Goal: Task Accomplishment & Management: Manage account settings

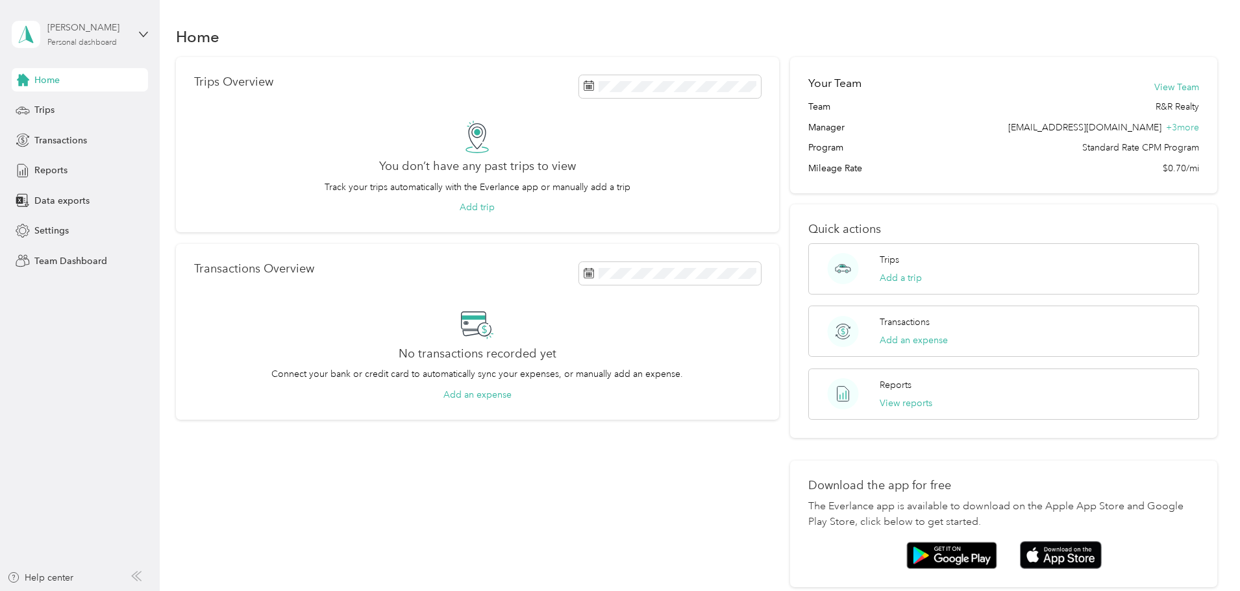
click at [95, 40] on div "Personal dashboard" at bounding box center [81, 43] width 69 height 8
click at [80, 105] on div "Team dashboard" at bounding box center [57, 107] width 69 height 14
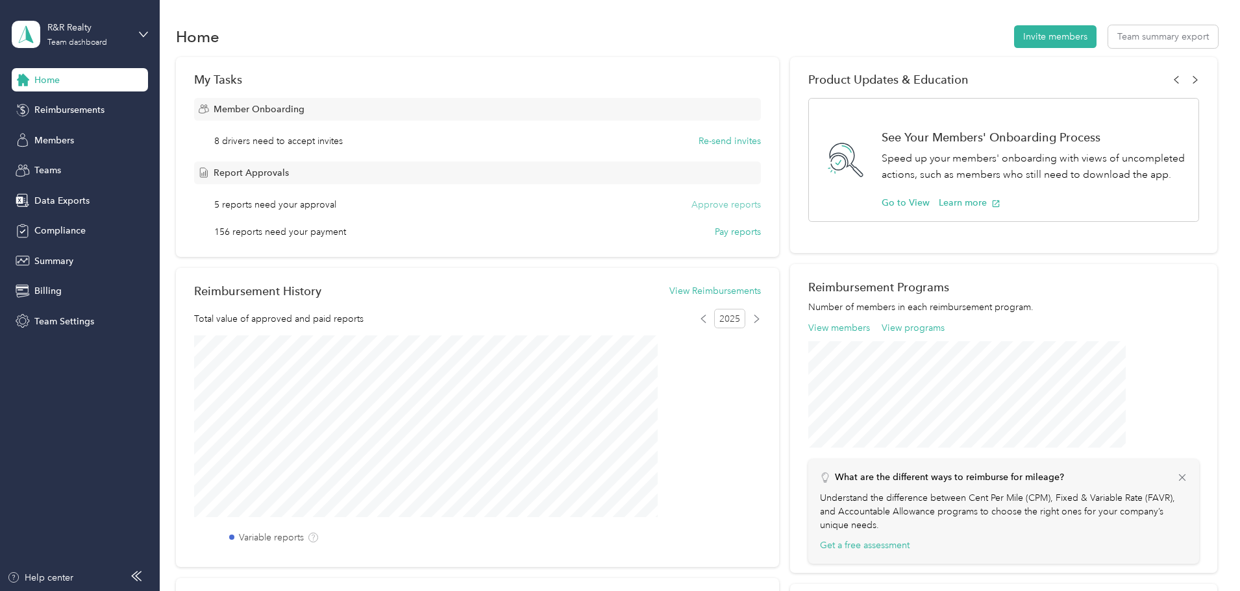
click at [737, 201] on button "Approve reports" at bounding box center [725, 205] width 69 height 14
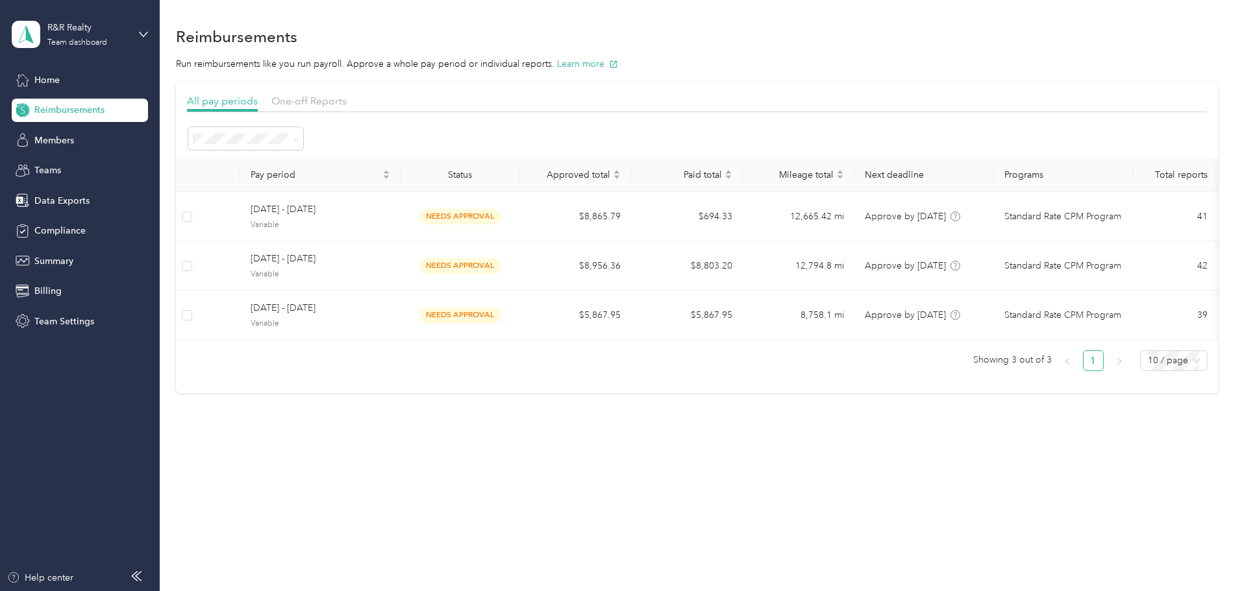
click at [340, 160] on div "All periods" at bounding box center [333, 161] width 97 height 14
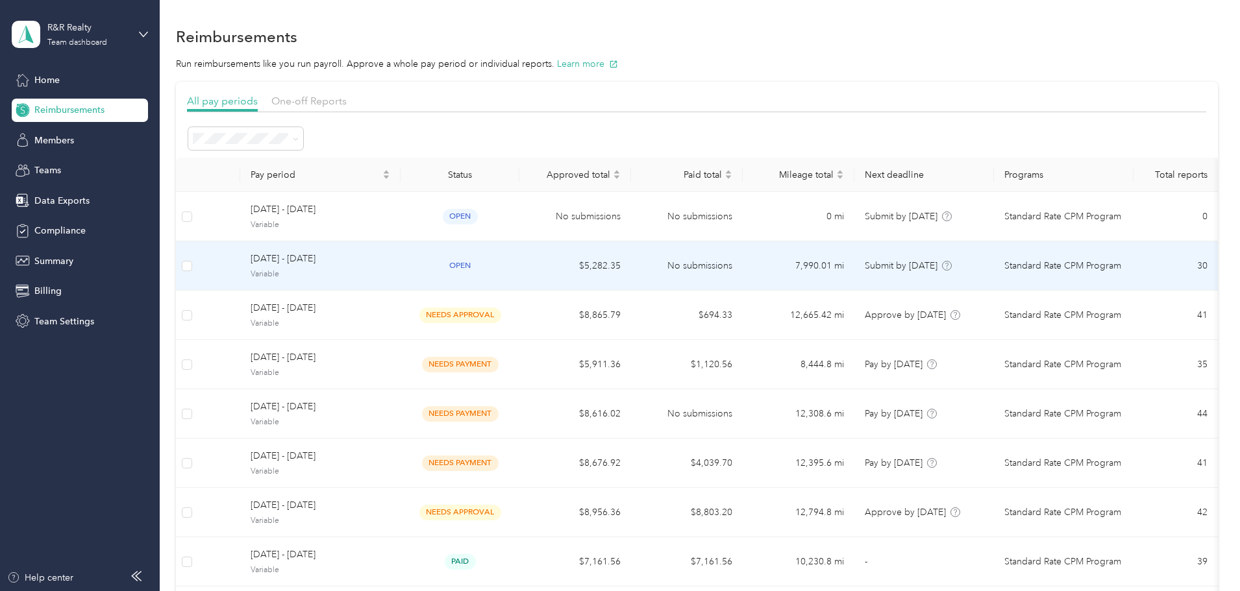
click at [390, 269] on span "Variable" at bounding box center [321, 275] width 140 height 12
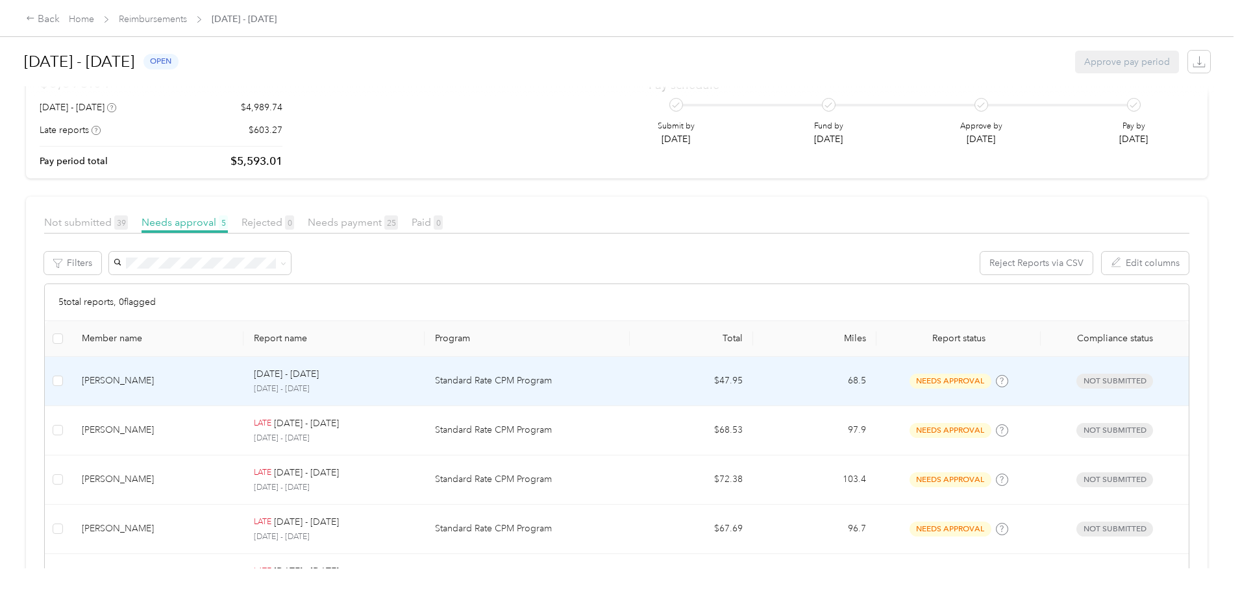
scroll to position [65, 0]
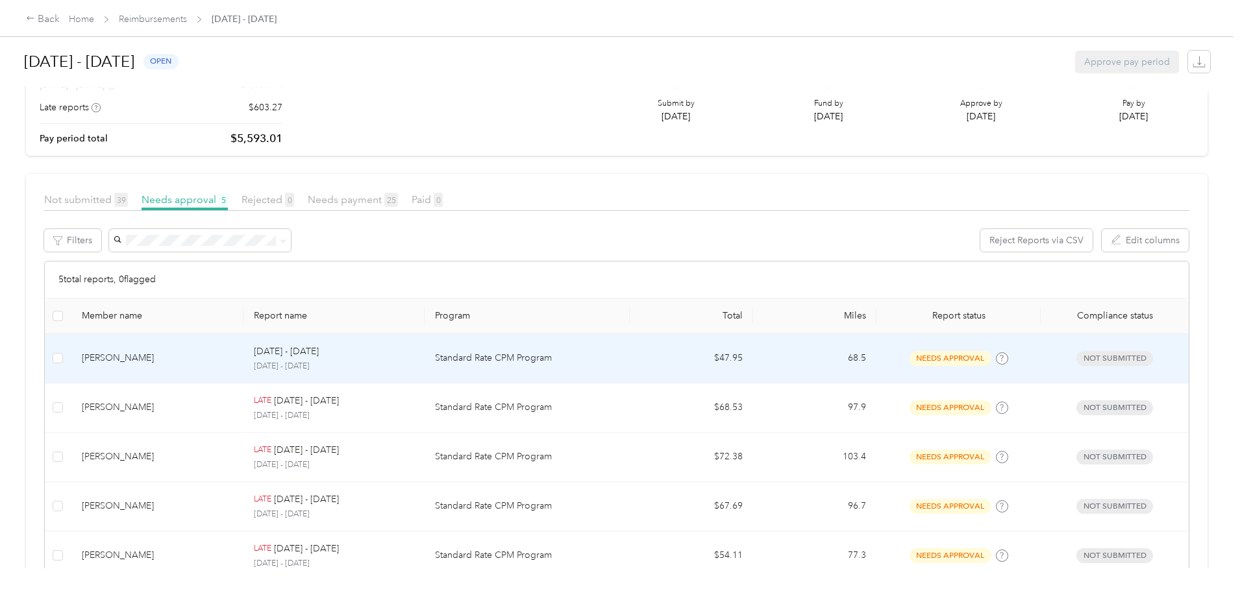
click at [336, 359] on div "[DATE] - [DATE] [DATE] - [DATE]" at bounding box center [334, 359] width 160 height 28
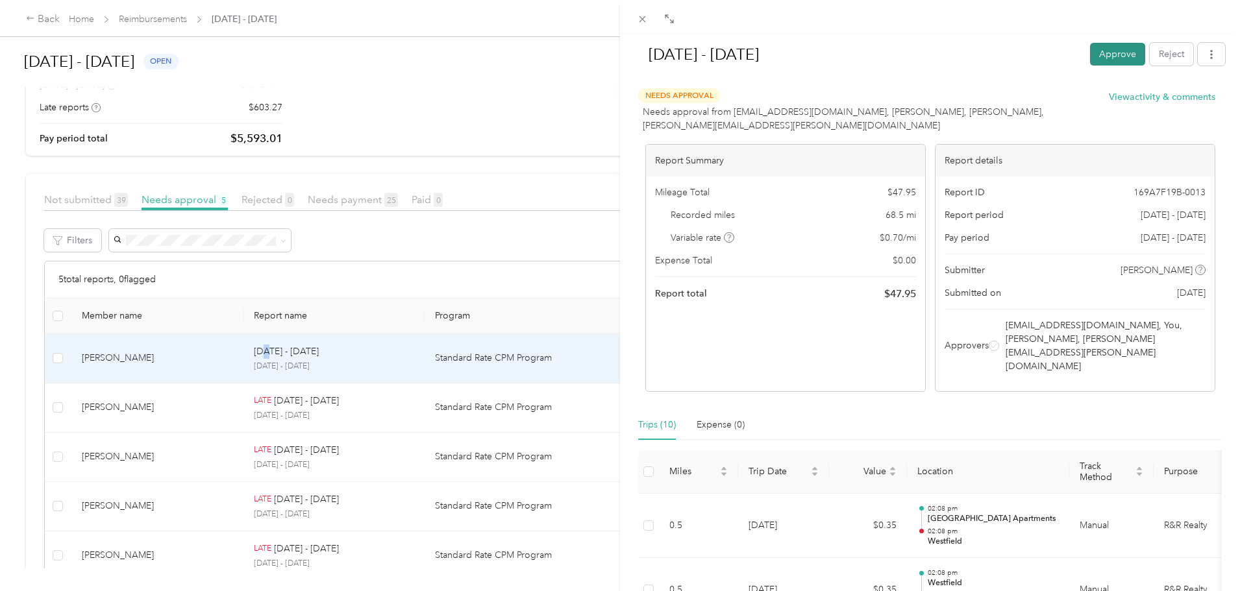
click at [1102, 58] on button "Approve" at bounding box center [1117, 54] width 55 height 23
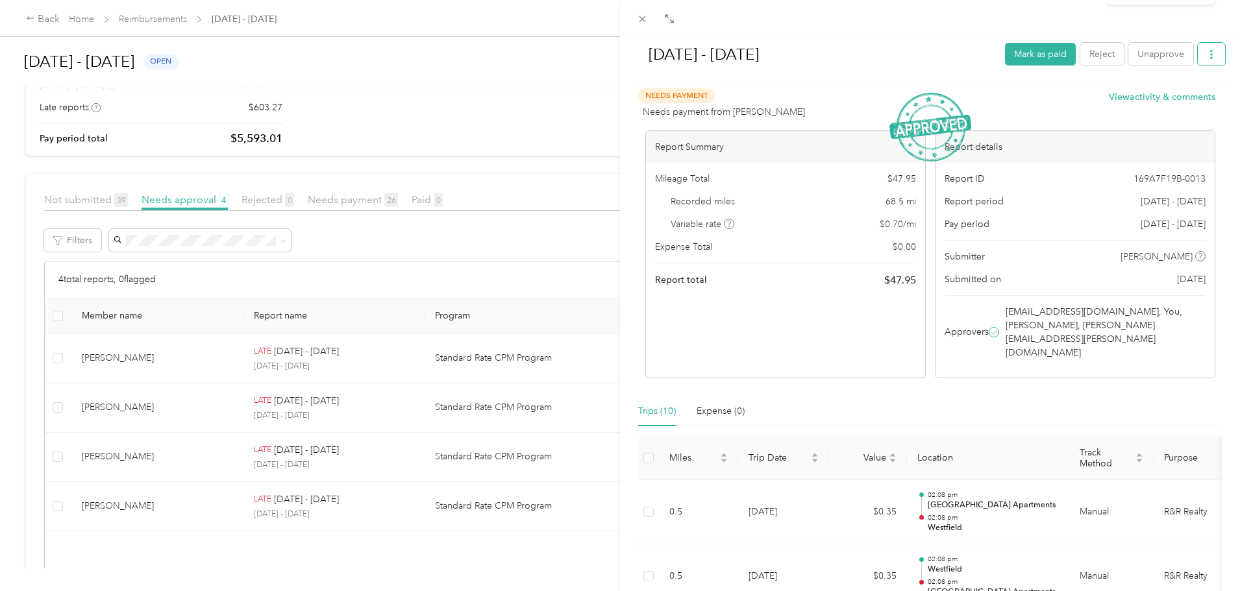
click at [1213, 58] on button "button" at bounding box center [1211, 54] width 27 height 23
click at [1181, 98] on span "Download" at bounding box center [1164, 102] width 43 height 14
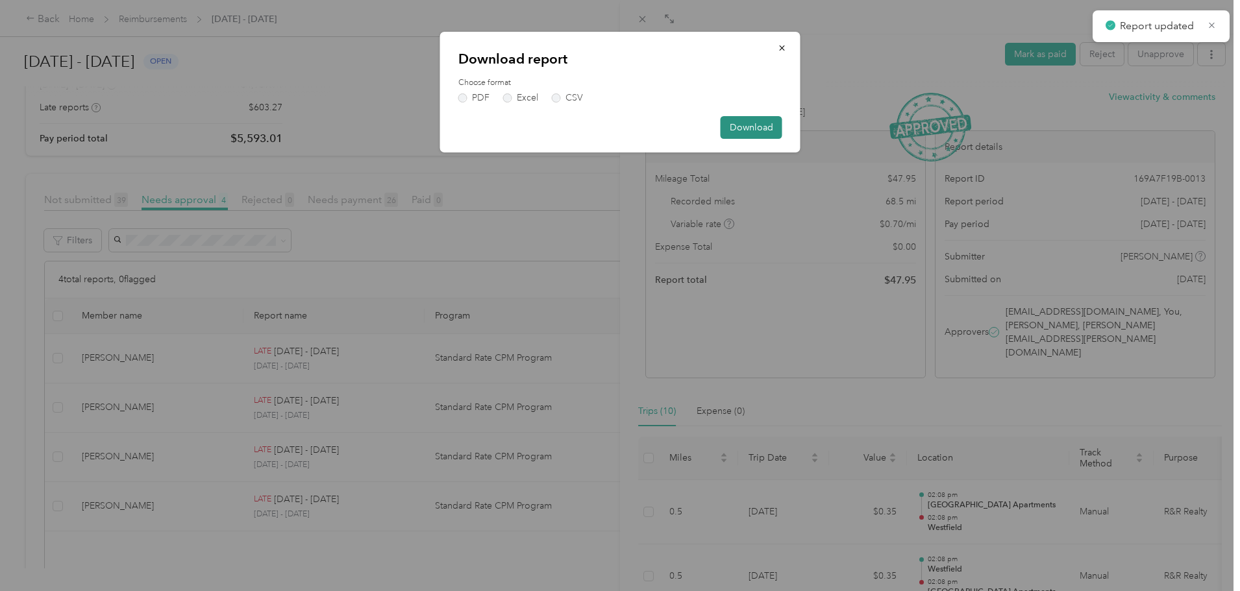
click at [731, 129] on button "Download" at bounding box center [752, 127] width 62 height 23
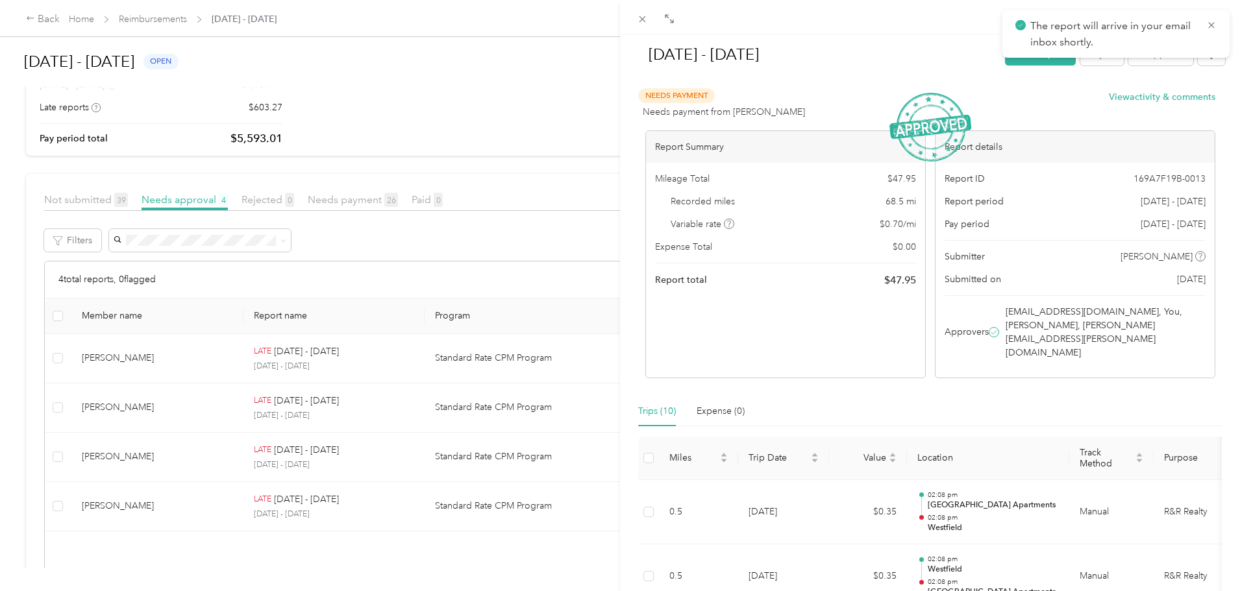
click at [361, 334] on div "[DATE] - [DATE] Mark as paid Reject Unapprove Needs Payment Needs payment from …" at bounding box center [620, 295] width 1240 height 591
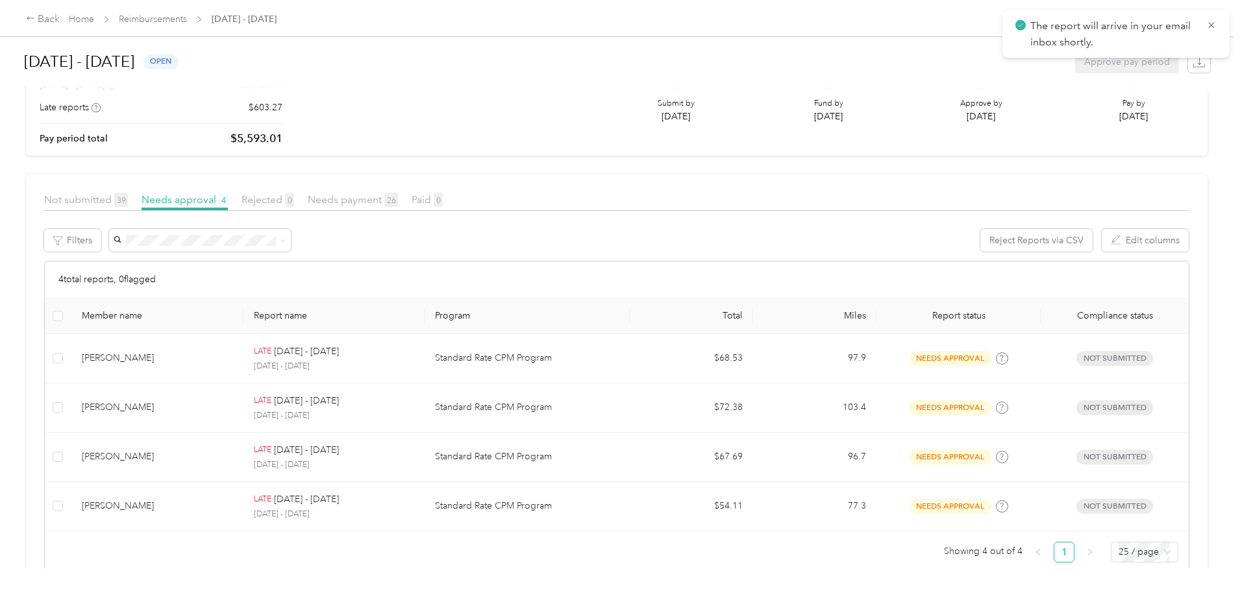
click at [352, 355] on div at bounding box center [620, 295] width 1240 height 591
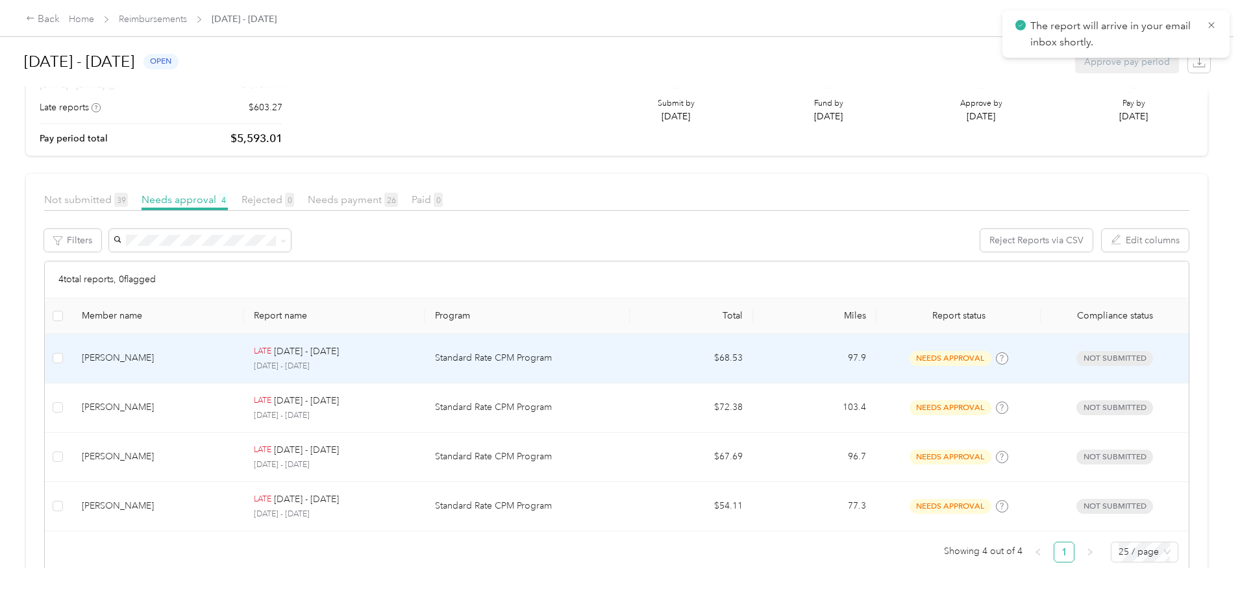
click at [372, 364] on p "[DATE] - [DATE]" at bounding box center [334, 367] width 160 height 12
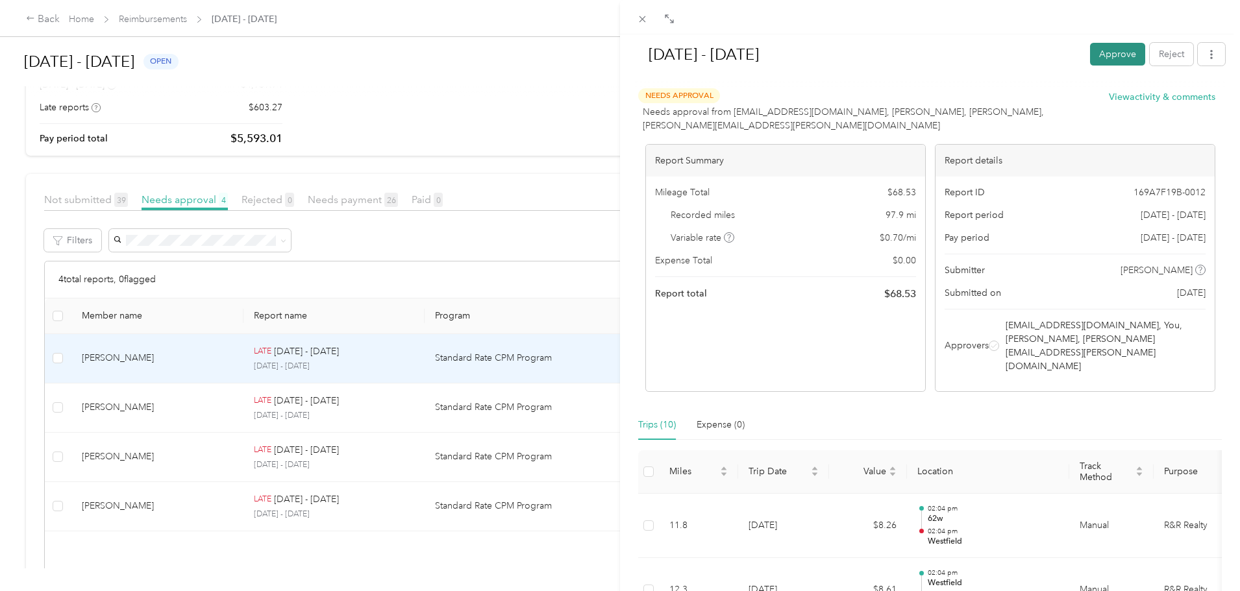
click at [1121, 53] on button "Approve" at bounding box center [1117, 54] width 55 height 23
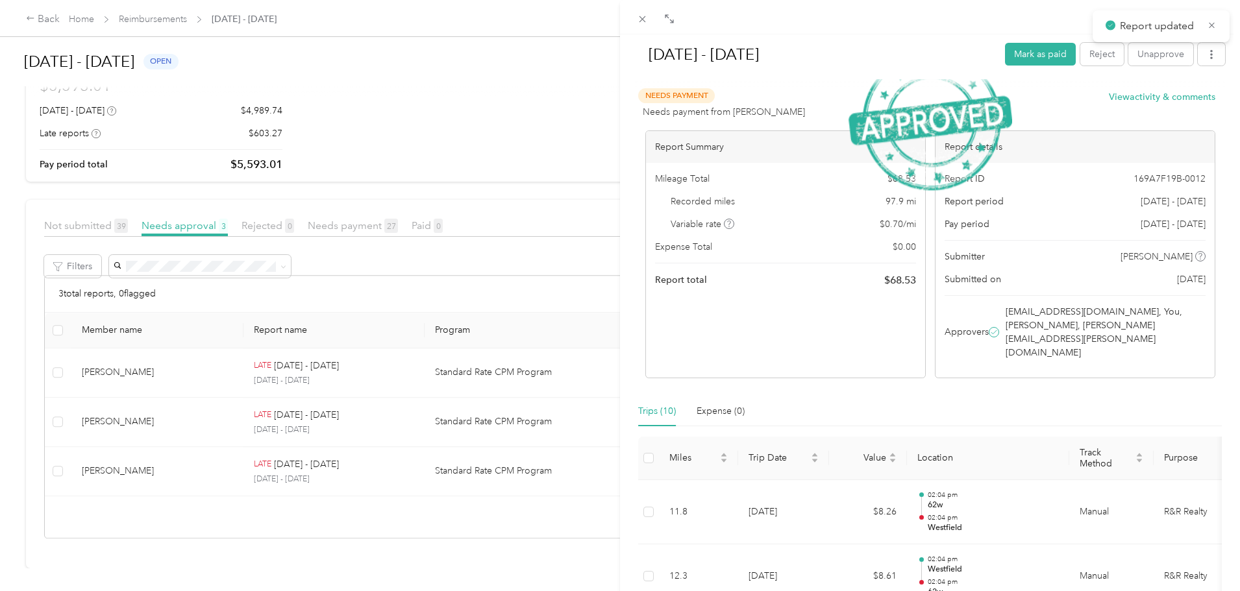
scroll to position [49, 0]
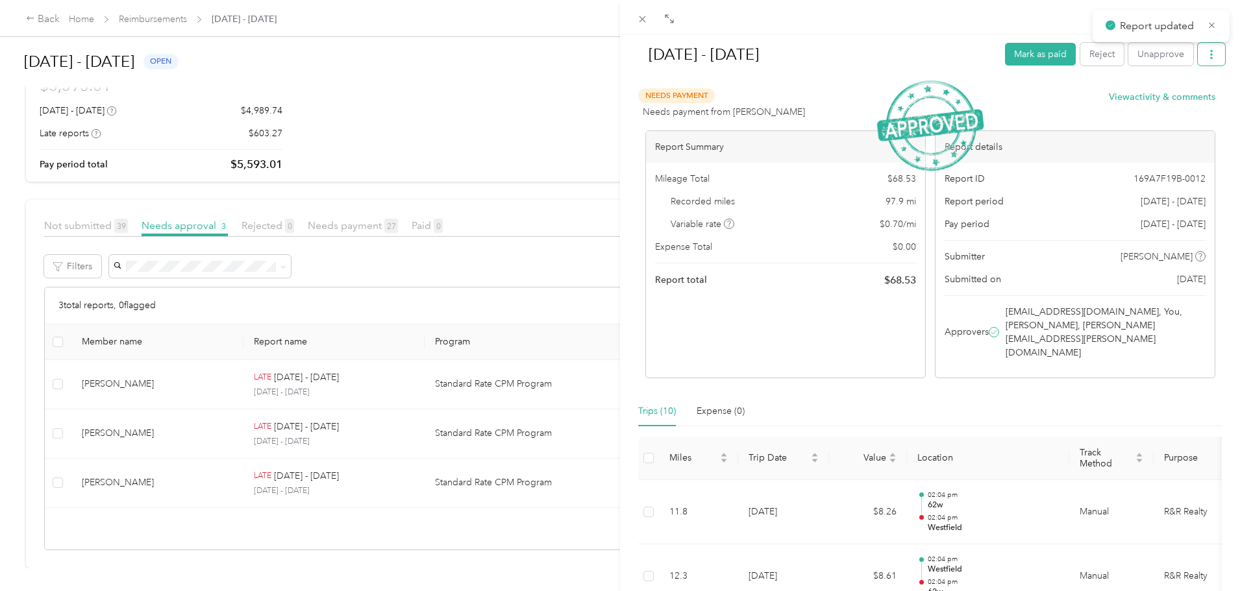
click at [1206, 57] on button "button" at bounding box center [1211, 54] width 27 height 23
click at [1179, 106] on span "Download" at bounding box center [1164, 102] width 43 height 14
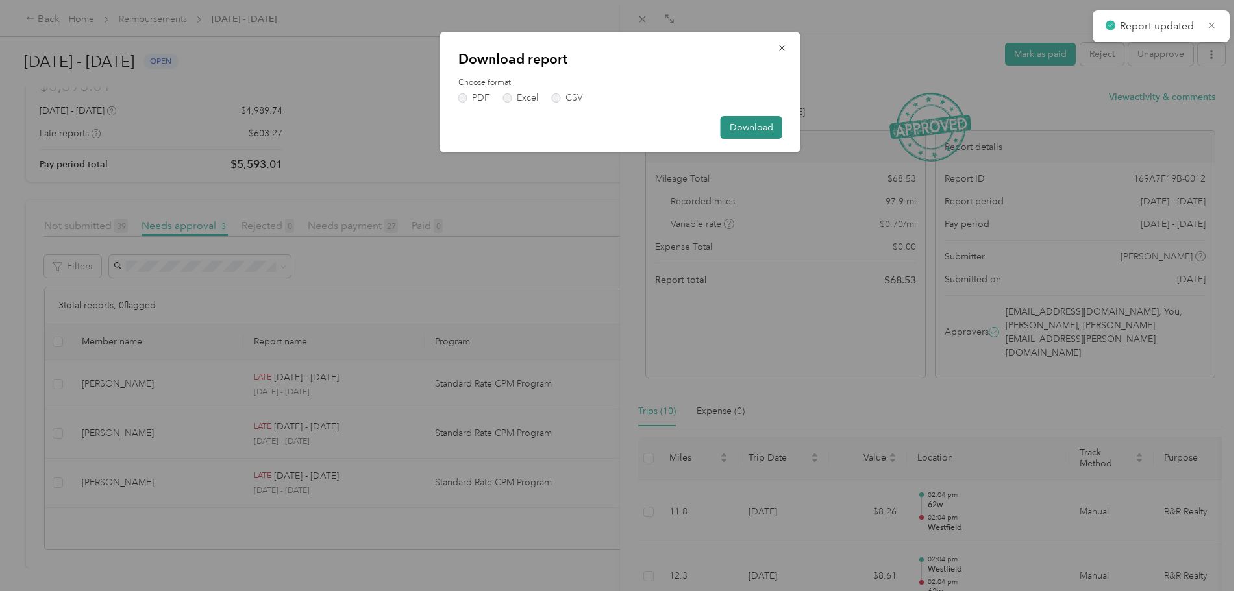
click at [759, 135] on button "Download" at bounding box center [752, 127] width 62 height 23
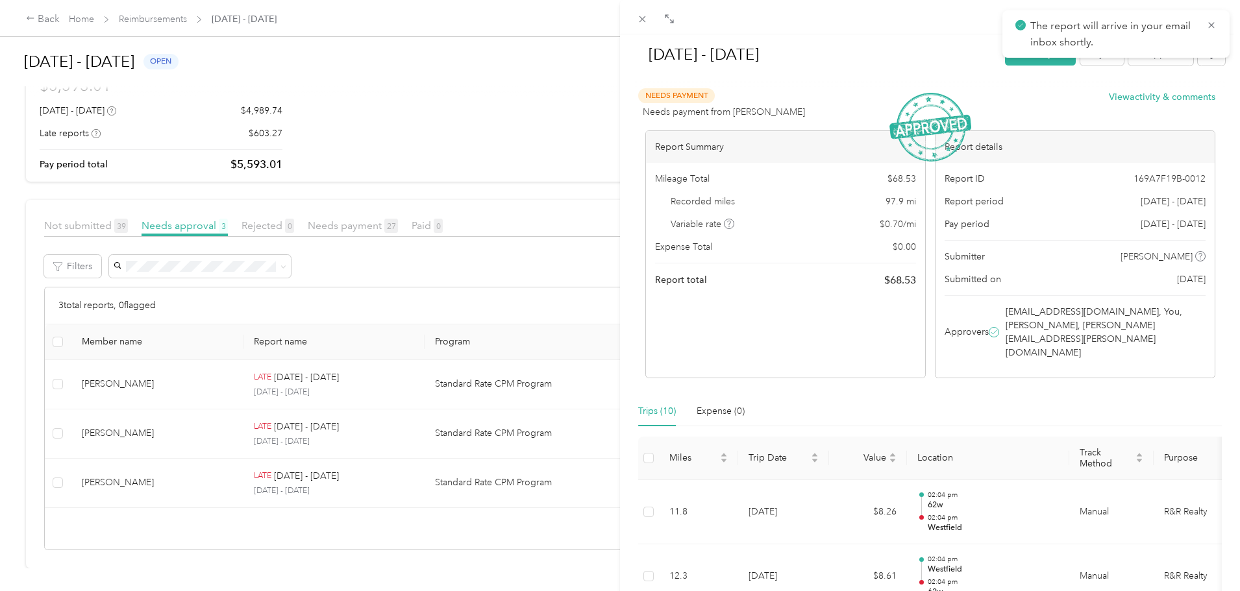
click at [413, 340] on div "[DATE] - [DATE] Mark as paid Reject Unapprove Needs Payment Needs payment from …" at bounding box center [620, 295] width 1240 height 591
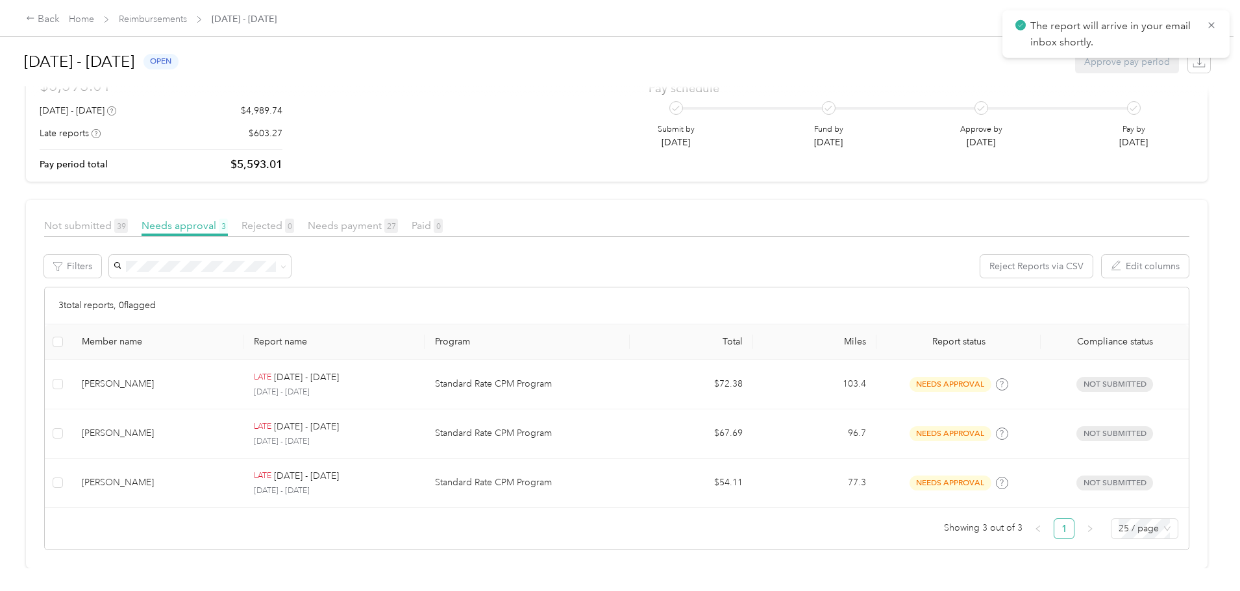
click at [376, 378] on div at bounding box center [620, 295] width 1240 height 591
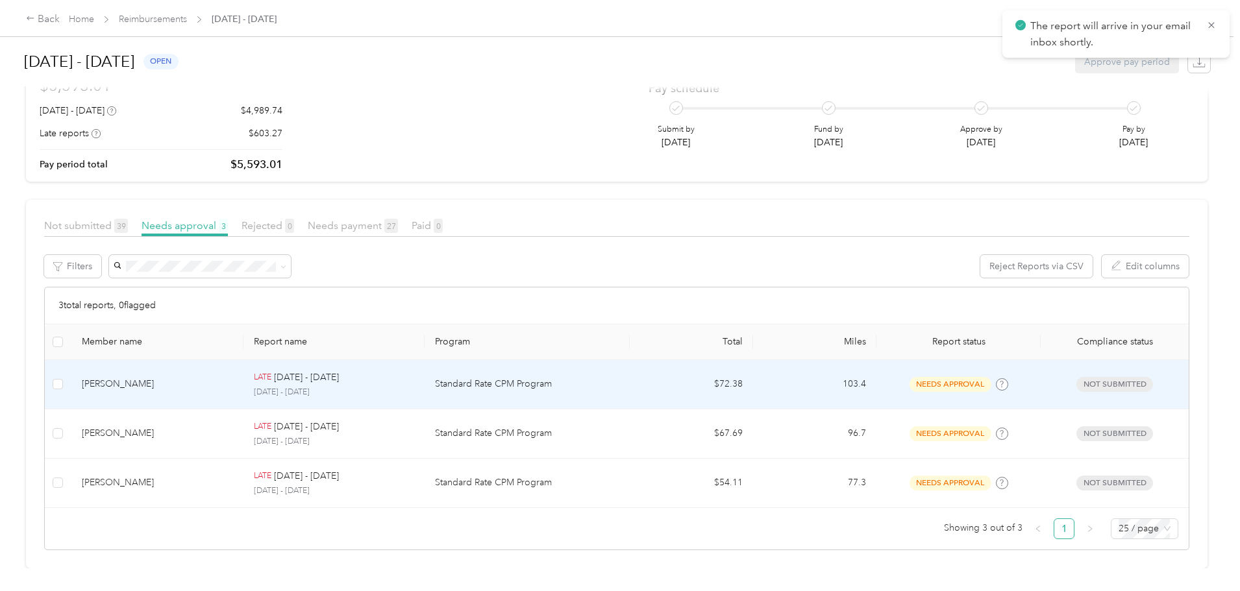
click at [339, 371] on p "[DATE] - [DATE]" at bounding box center [306, 378] width 65 height 14
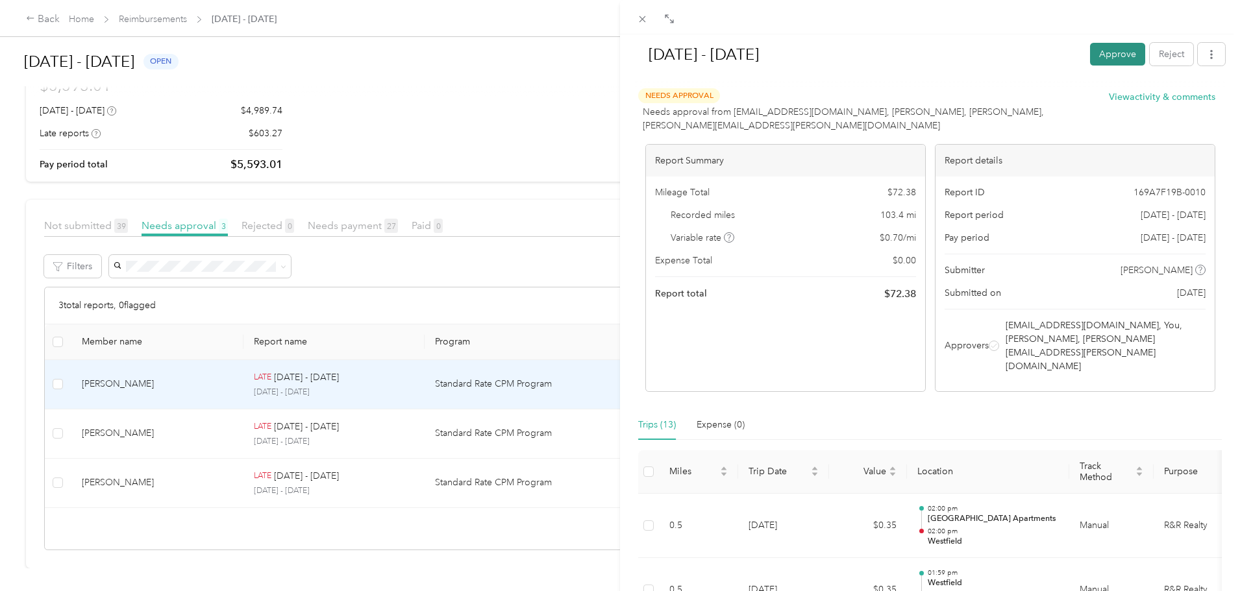
click at [1120, 58] on button "Approve" at bounding box center [1117, 54] width 55 height 23
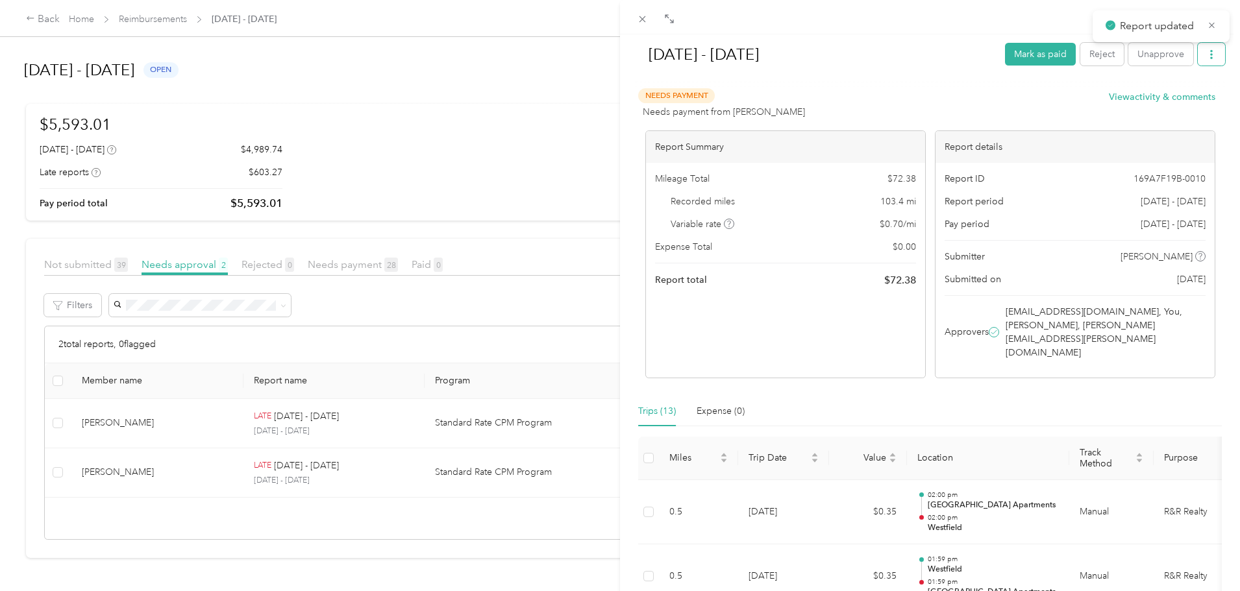
click at [1207, 53] on icon "button" at bounding box center [1211, 54] width 9 height 9
click at [1193, 101] on div "Download" at bounding box center [1167, 102] width 77 height 14
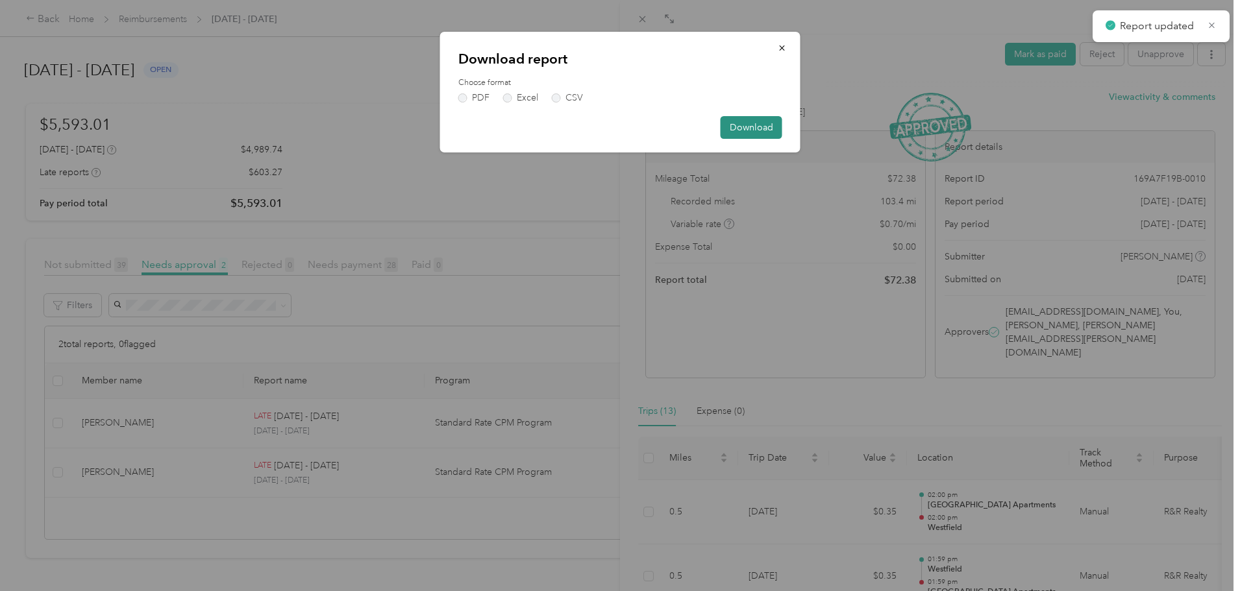
click at [750, 120] on button "Download" at bounding box center [752, 127] width 62 height 23
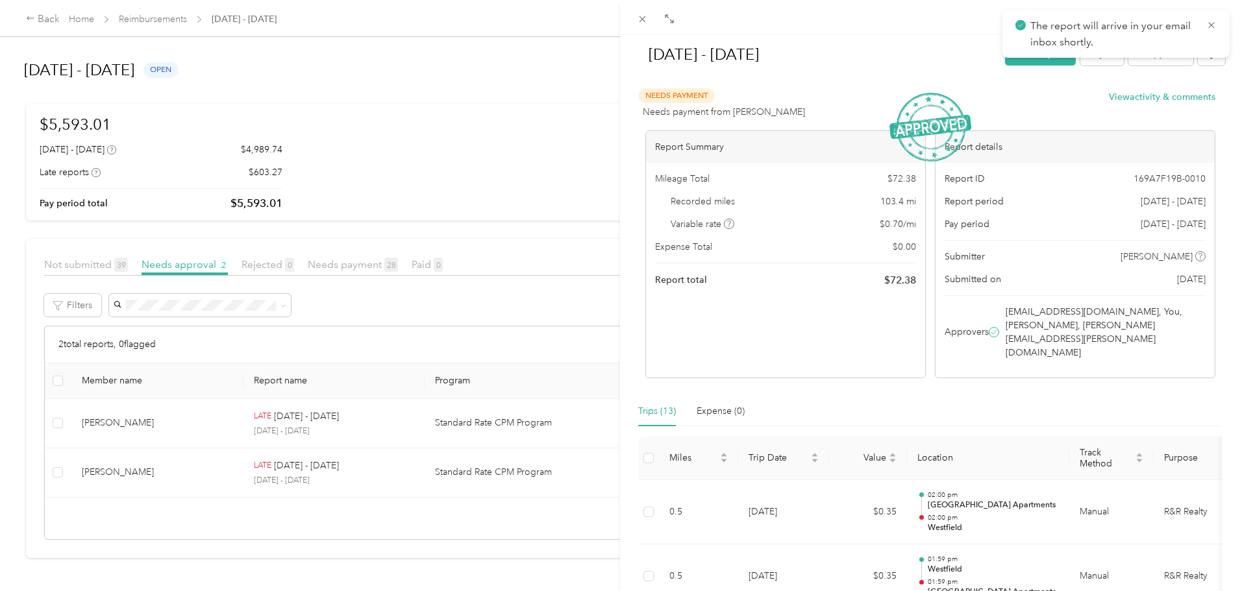
click at [409, 410] on div "[DATE] - [DATE] Mark as paid Reject Unapprove Needs Payment Needs payment from …" at bounding box center [620, 295] width 1240 height 591
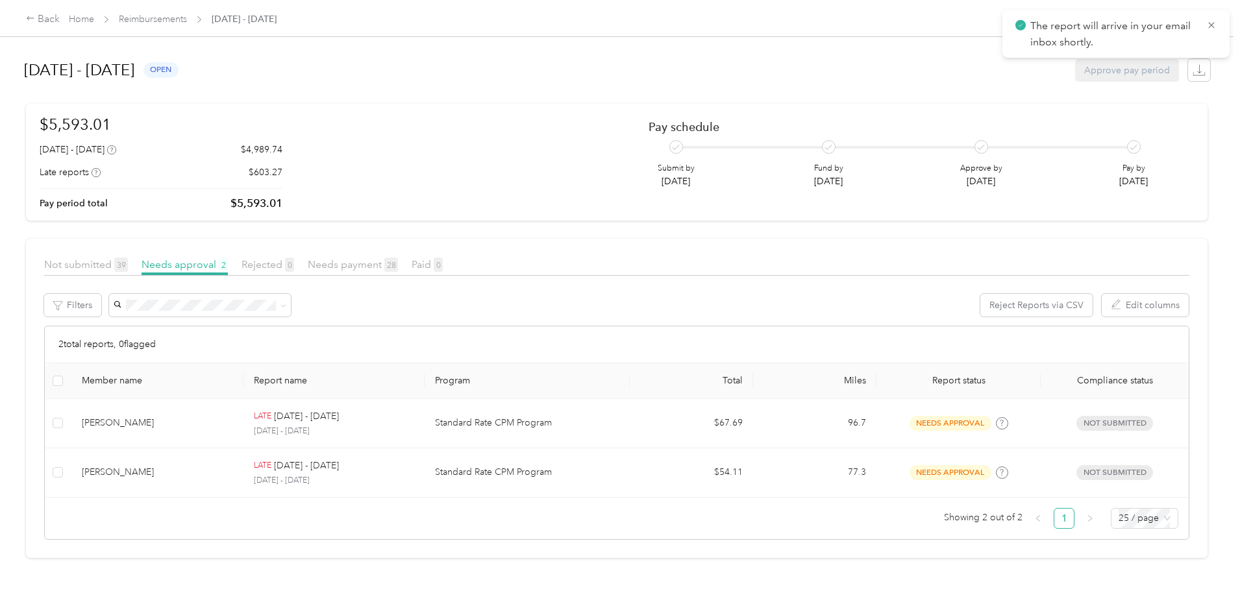
click at [371, 425] on div at bounding box center [620, 295] width 1240 height 591
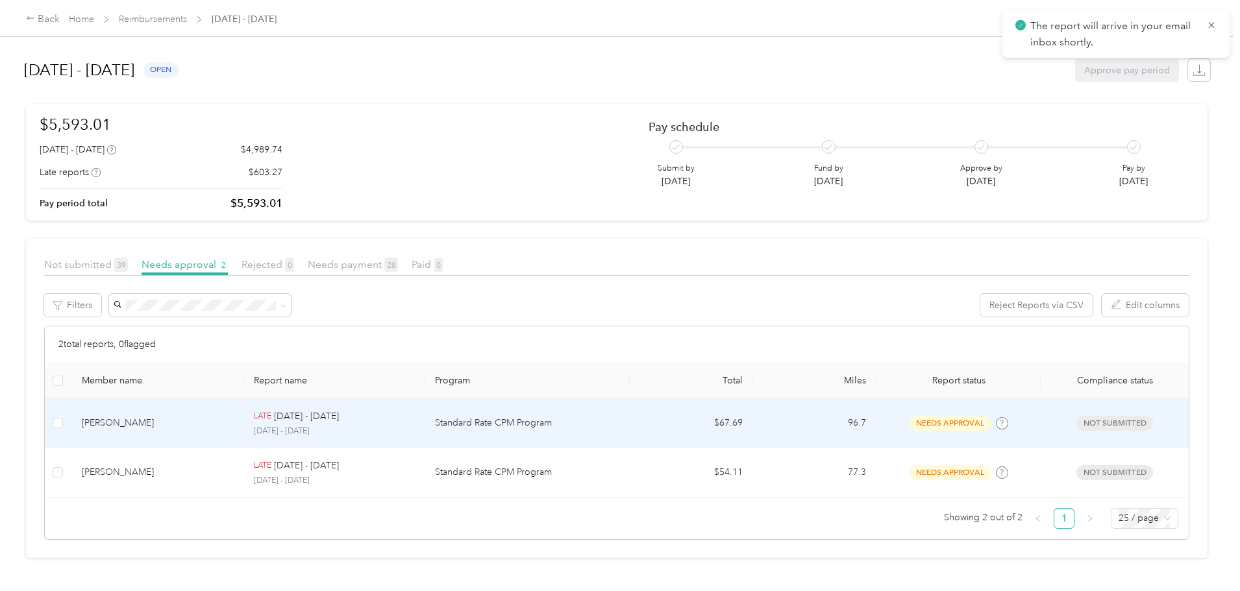
click at [339, 423] on p "[DATE] - [DATE]" at bounding box center [306, 417] width 65 height 14
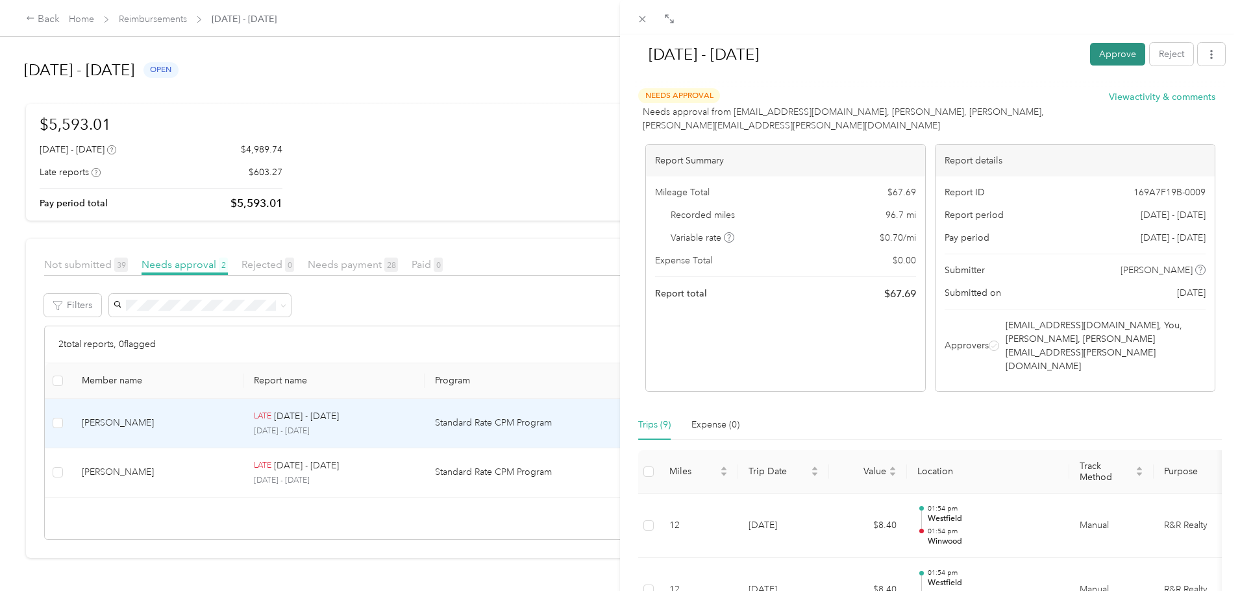
click at [1090, 51] on button "Approve" at bounding box center [1117, 54] width 55 height 23
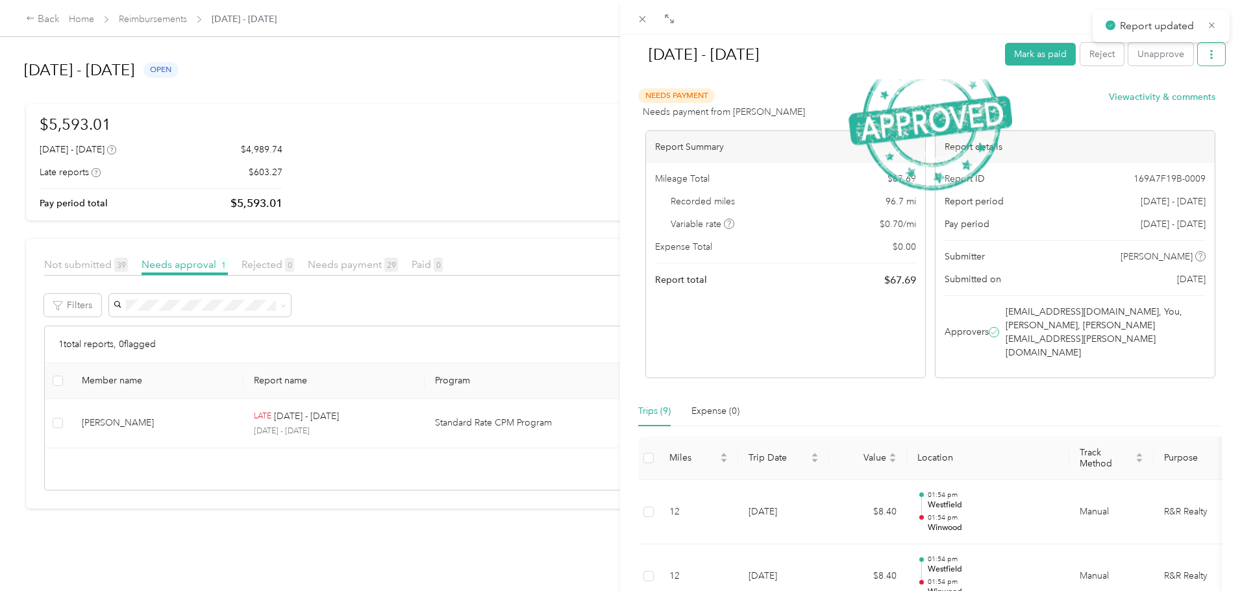
click at [1211, 56] on button "button" at bounding box center [1211, 54] width 27 height 23
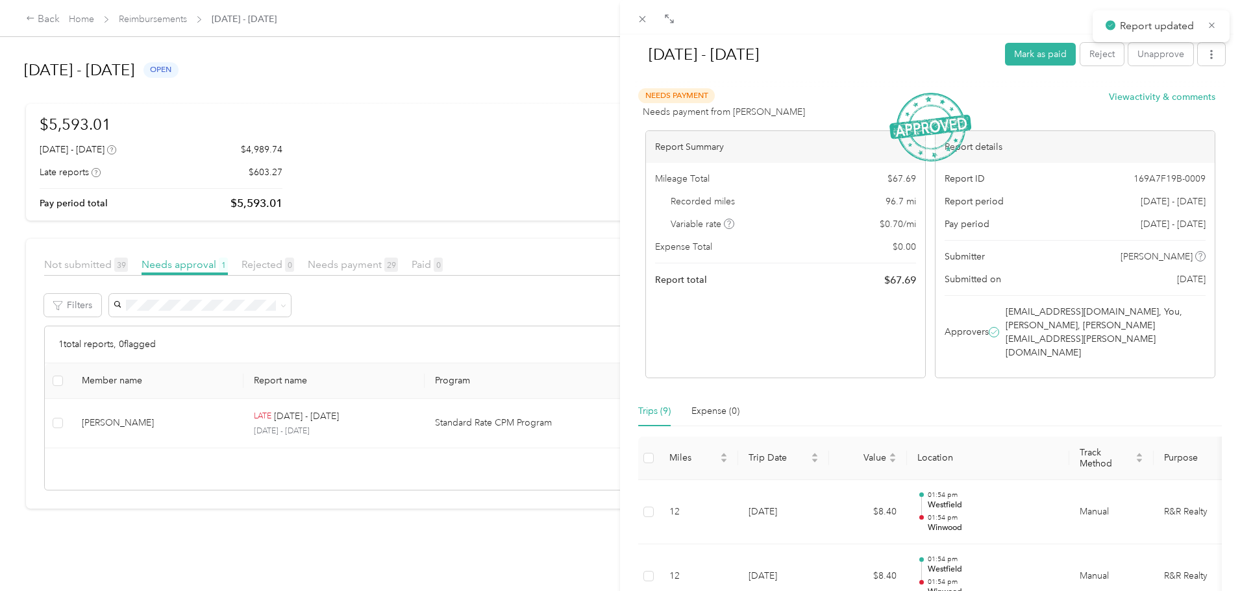
click at [1177, 103] on span "Download" at bounding box center [1164, 102] width 43 height 14
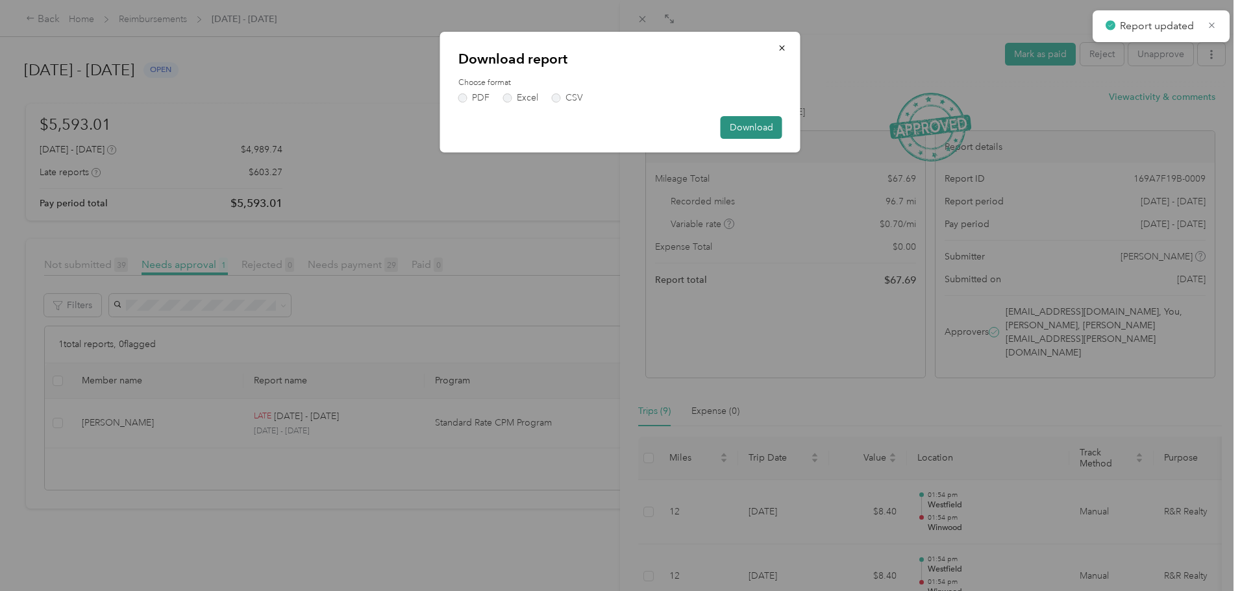
click at [758, 129] on button "Download" at bounding box center [752, 127] width 62 height 23
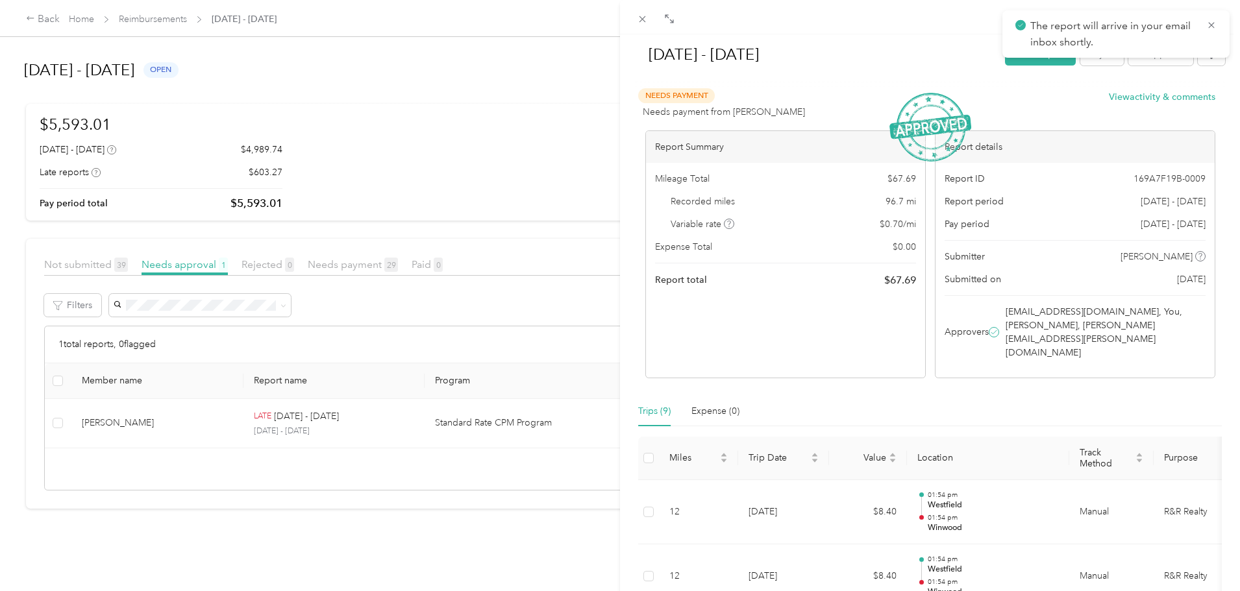
click at [352, 428] on div "[DATE] - [DATE] Mark as paid Reject Unapprove Needs Payment Needs payment from …" at bounding box center [620, 295] width 1240 height 591
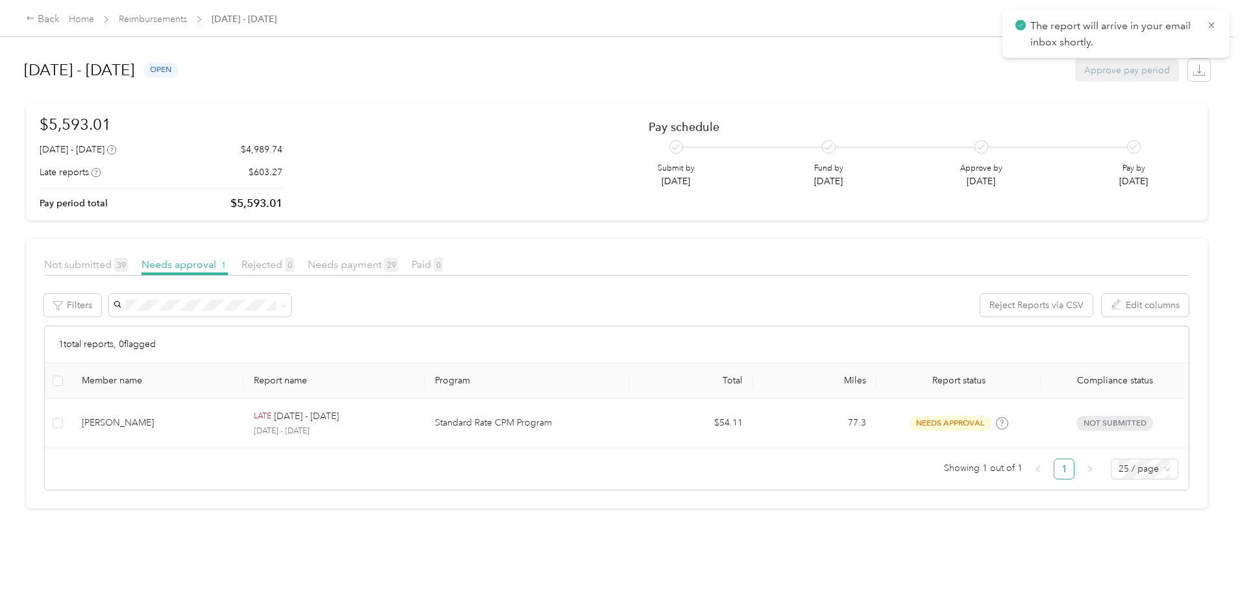
click at [367, 408] on div at bounding box center [620, 295] width 1240 height 591
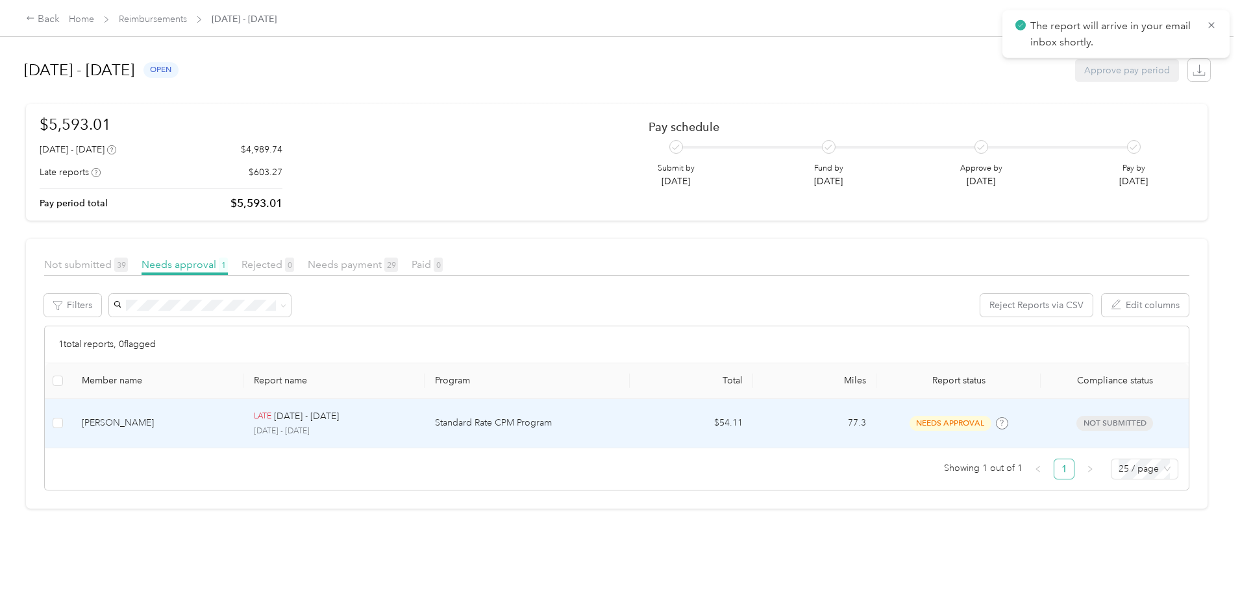
click at [339, 420] on p "[DATE] - [DATE]" at bounding box center [306, 417] width 65 height 14
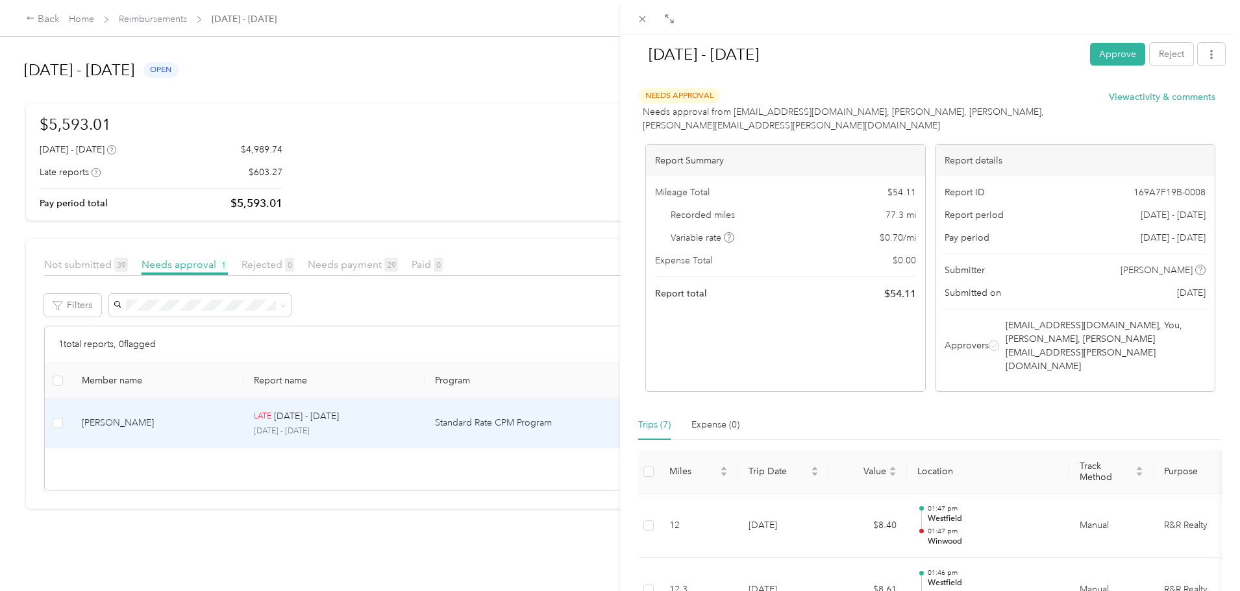
click at [1103, 67] on div "[DATE] - [DATE] Approve Reject" at bounding box center [930, 57] width 590 height 38
click at [1127, 60] on button "Approve" at bounding box center [1117, 54] width 55 height 23
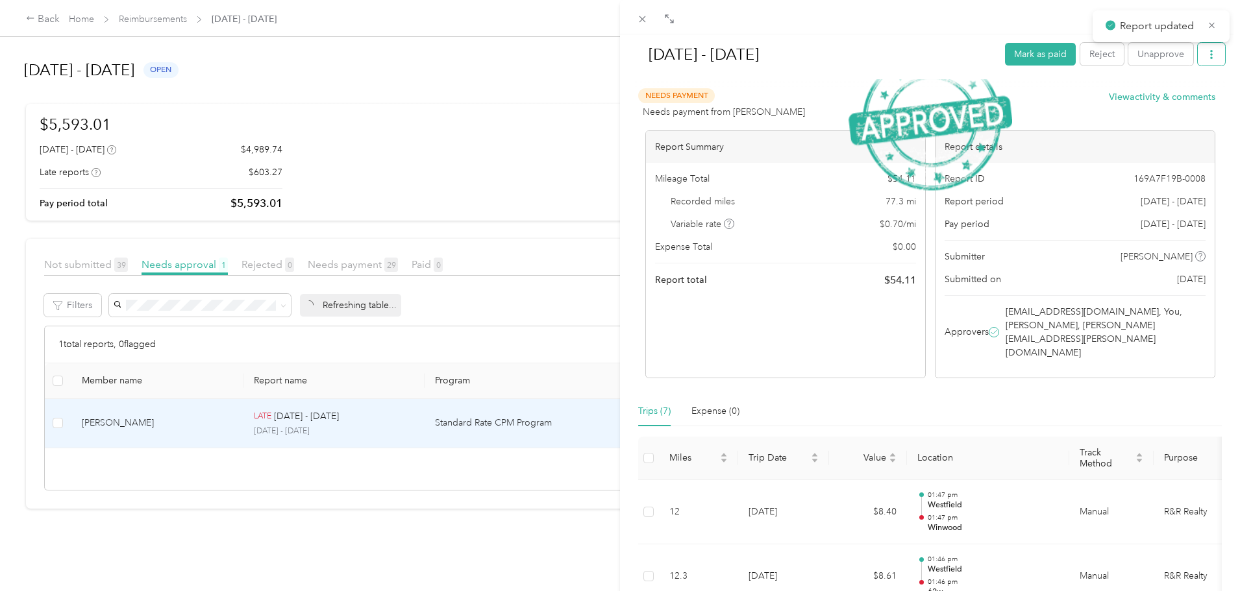
click at [1207, 56] on icon "button" at bounding box center [1211, 54] width 9 height 9
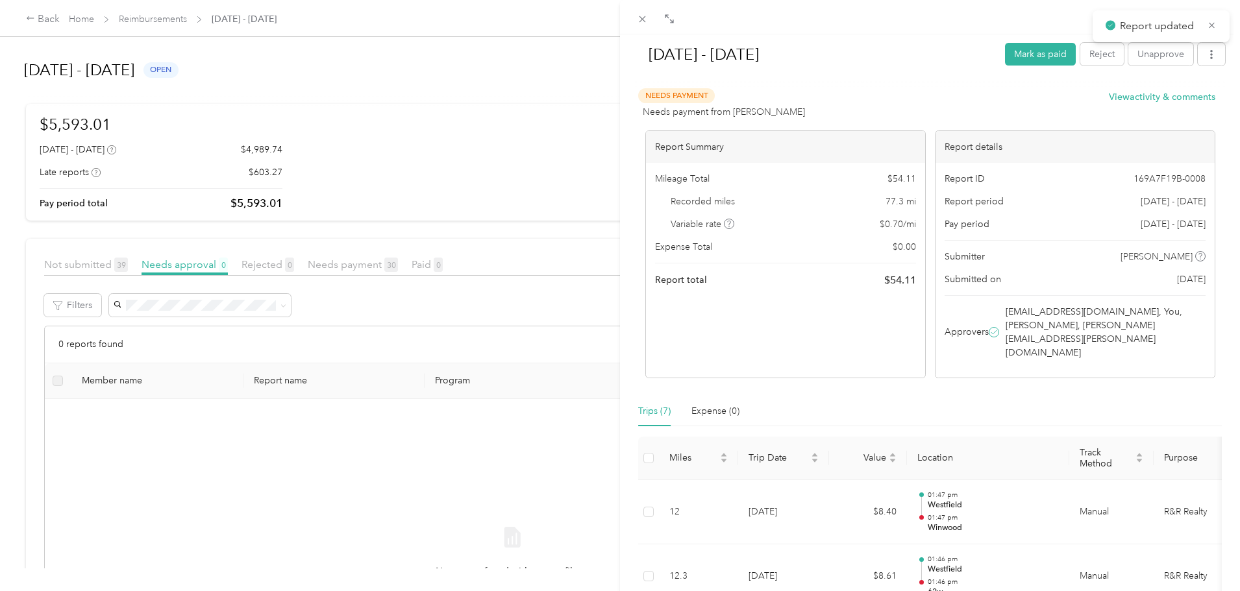
click at [1163, 99] on span "Download" at bounding box center [1164, 102] width 43 height 14
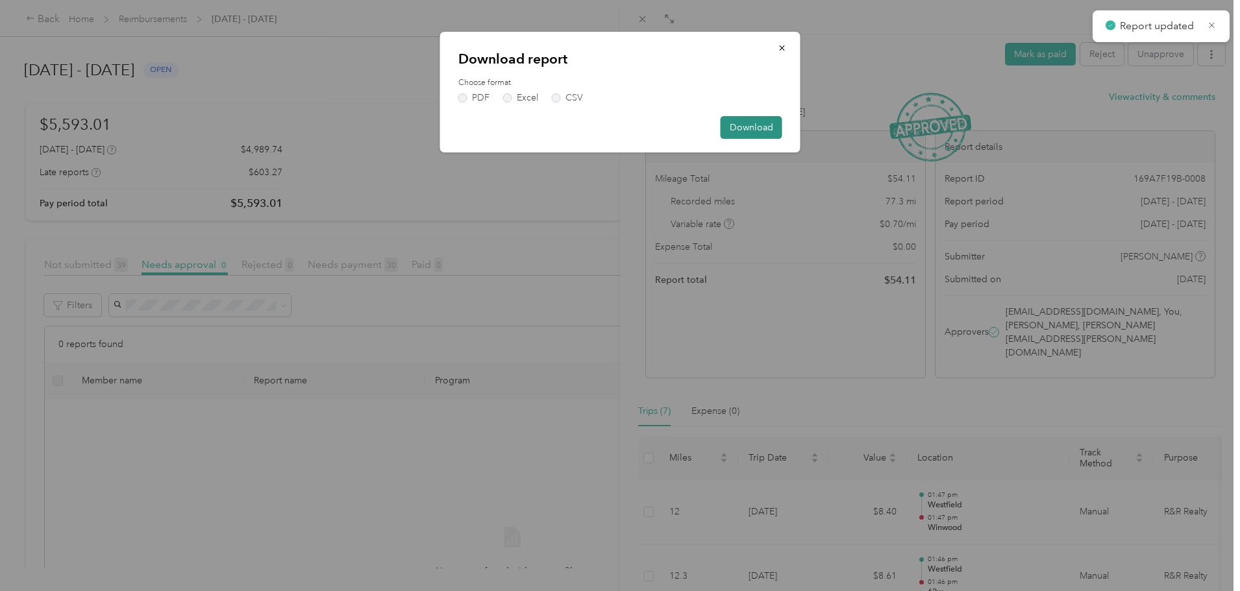
click at [745, 130] on button "Download" at bounding box center [752, 127] width 62 height 23
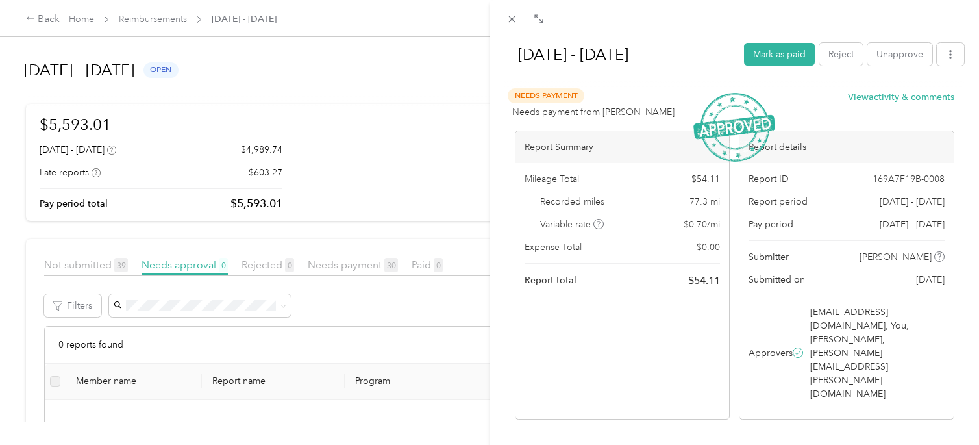
drag, startPoint x: 422, startPoint y: 147, endPoint x: 29, endPoint y: 46, distance: 405.6
click at [421, 147] on div "[DATE] - [DATE] Mark as paid Reject Unapprove Needs Payment Needs payment from …" at bounding box center [489, 222] width 979 height 445
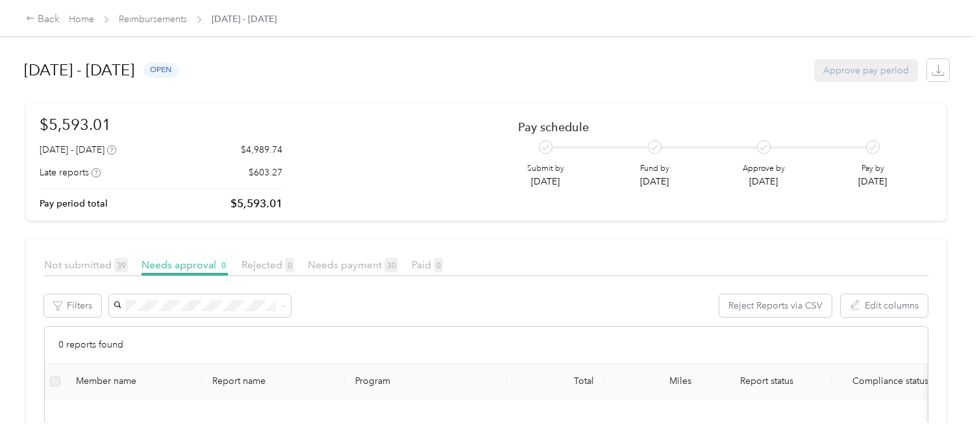
click at [40, 25] on div at bounding box center [489, 222] width 979 height 445
click at [40, 18] on div "Back" at bounding box center [43, 20] width 34 height 16
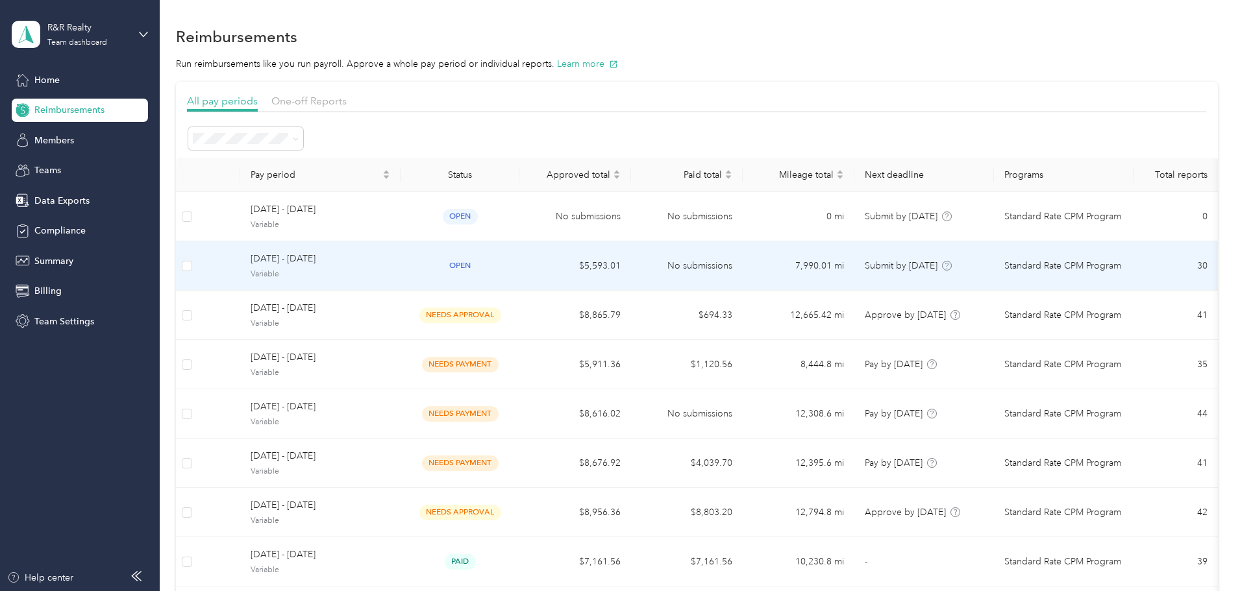
click at [509, 265] on div "open" at bounding box center [460, 265] width 98 height 15
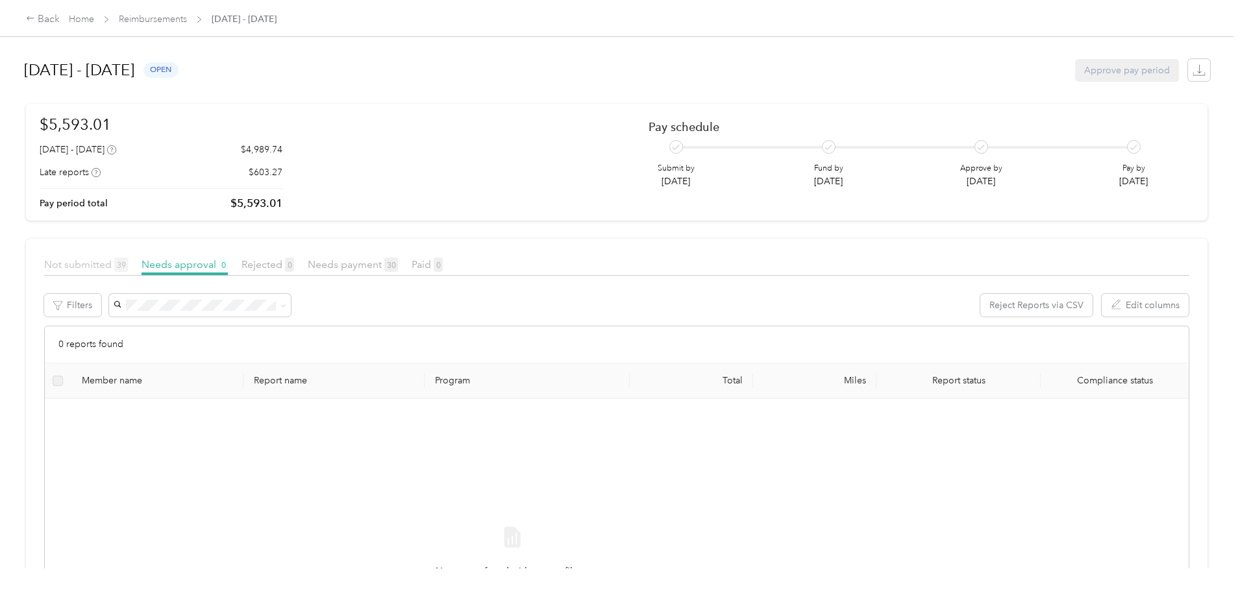
click at [128, 264] on span "Not submitted 39" at bounding box center [86, 264] width 84 height 12
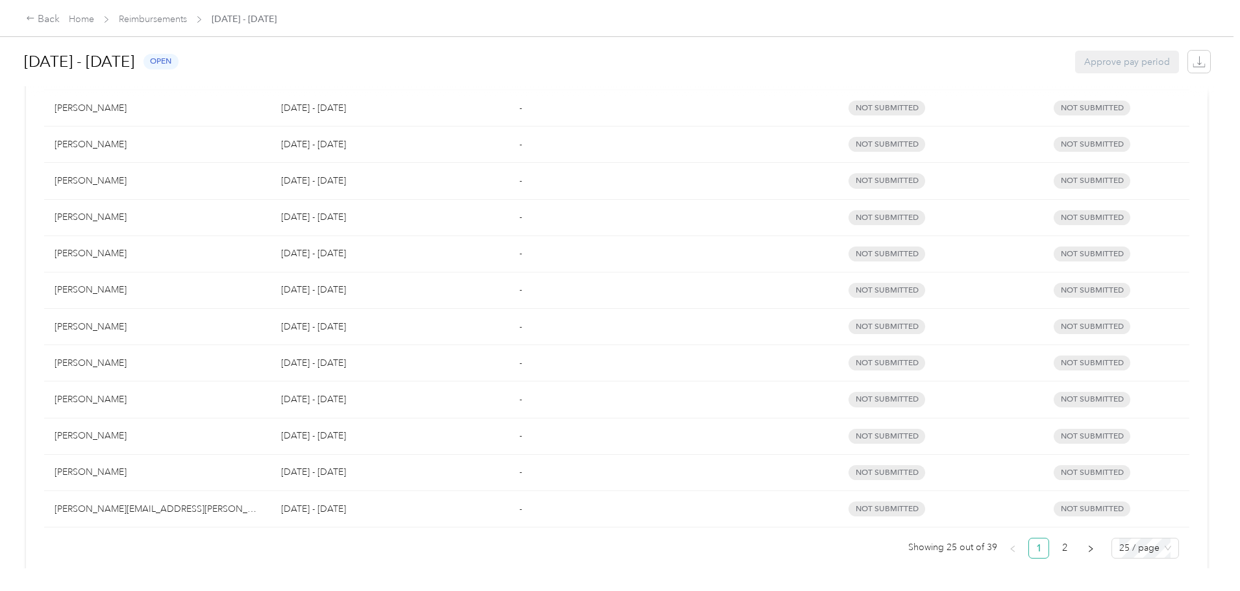
scroll to position [770, 0]
